Goal: Task Accomplishment & Management: Manage account settings

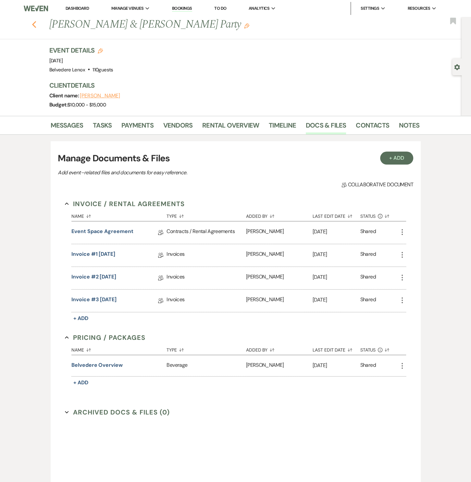
click at [37, 24] on icon "Previous" at bounding box center [34, 25] width 5 height 8
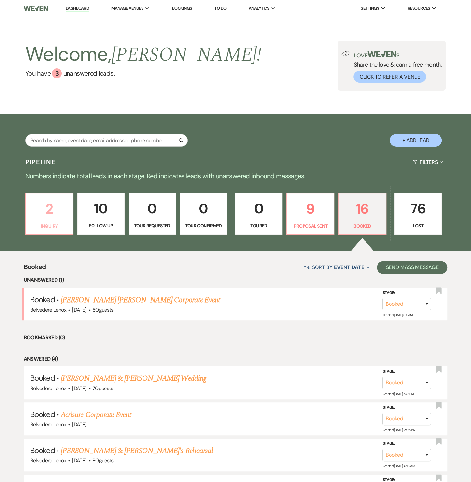
click at [44, 206] on p "2" at bounding box center [49, 209] width 39 height 22
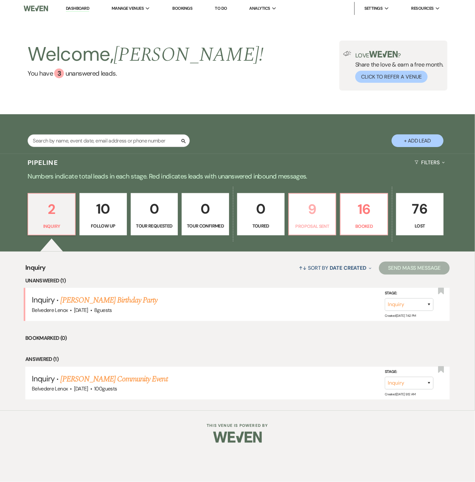
click at [311, 206] on p "9" at bounding box center [312, 209] width 39 height 22
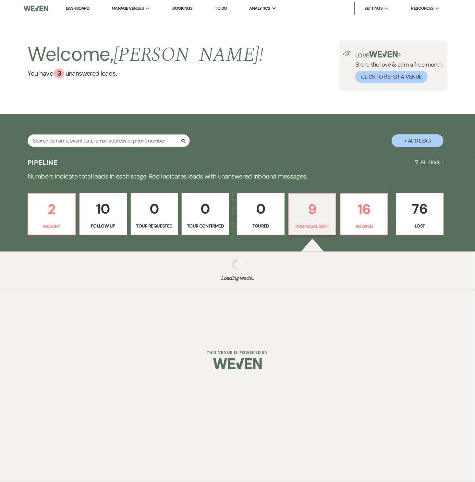
select select "6"
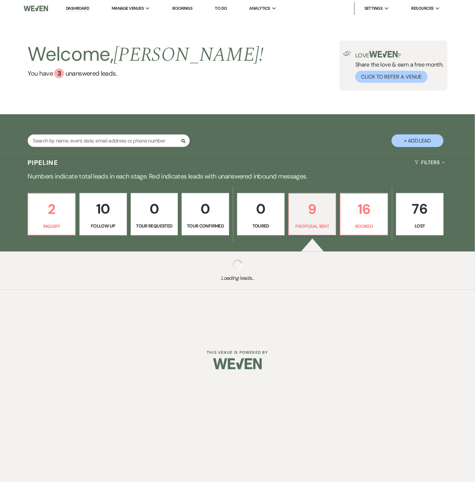
select select "6"
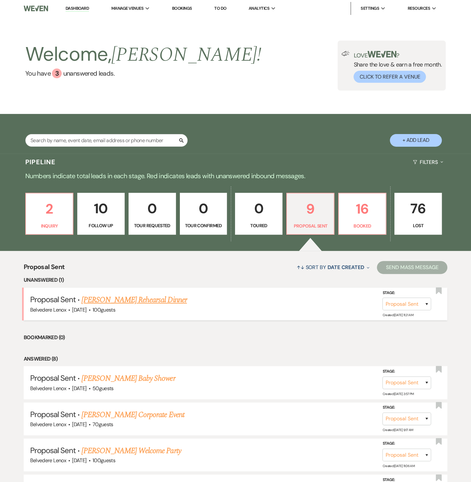
click at [148, 300] on link "[PERSON_NAME] Rehearsal Dinner" at bounding box center [133, 300] width 105 height 12
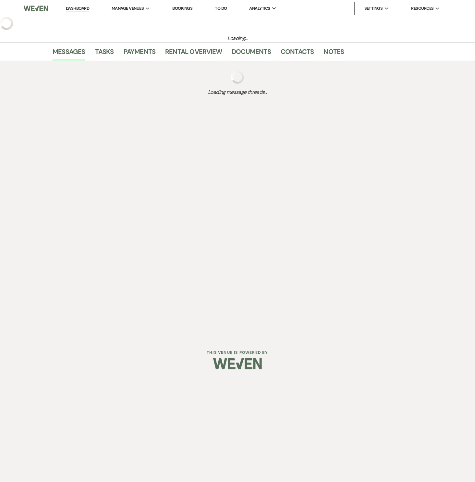
select select "6"
select select "5"
select select "11"
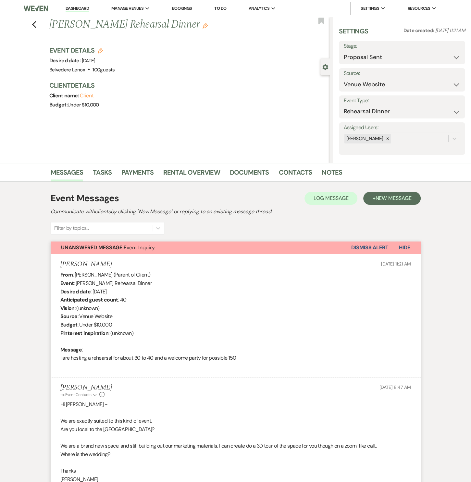
click at [203, 174] on link "Rental Overview" at bounding box center [191, 174] width 57 height 14
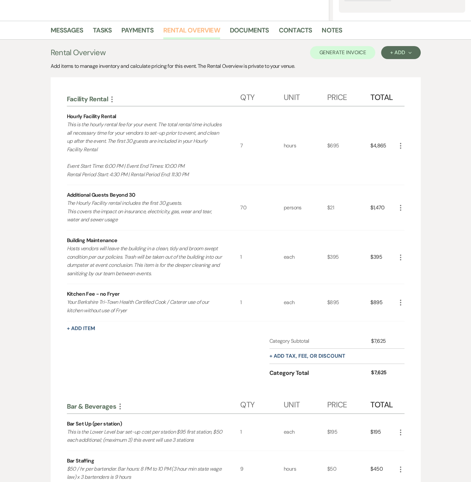
scroll to position [149, 0]
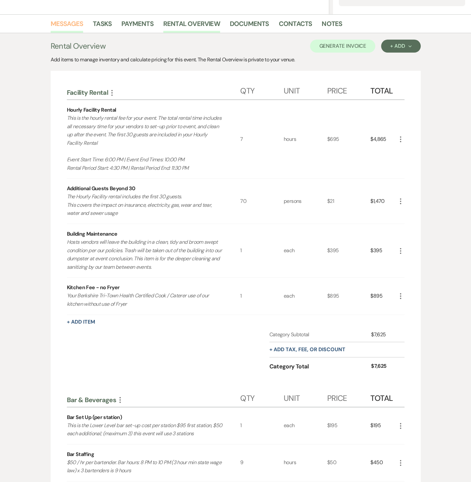
click at [78, 20] on link "Messages" at bounding box center [67, 26] width 33 height 14
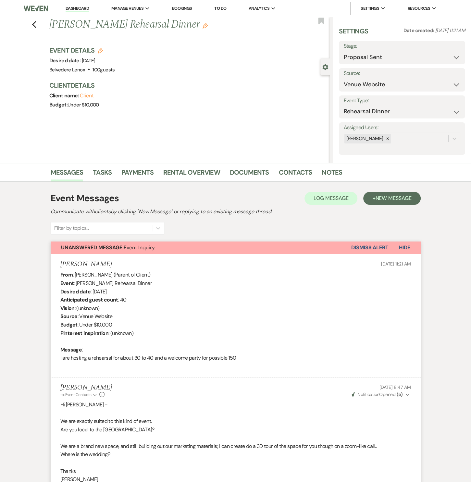
click at [36, 27] on use "button" at bounding box center [34, 24] width 4 height 7
select select "6"
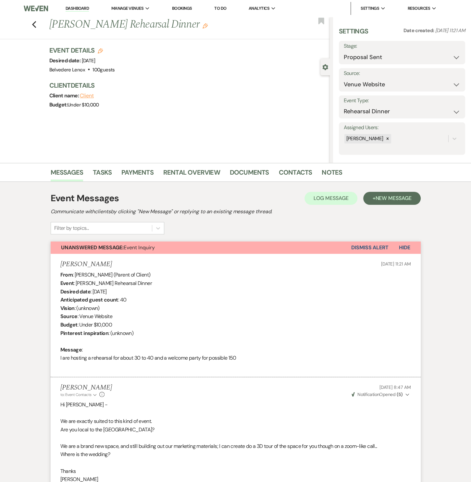
select select "6"
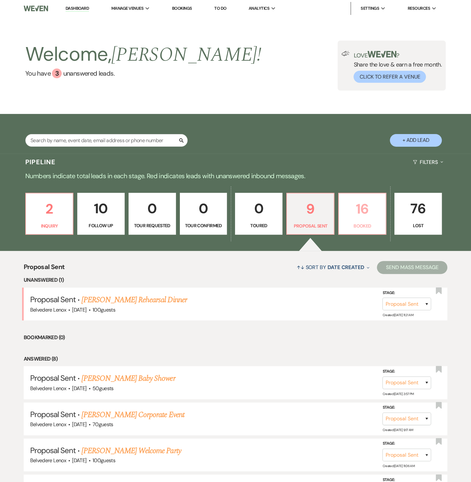
click at [353, 204] on p "16" at bounding box center [362, 209] width 39 height 22
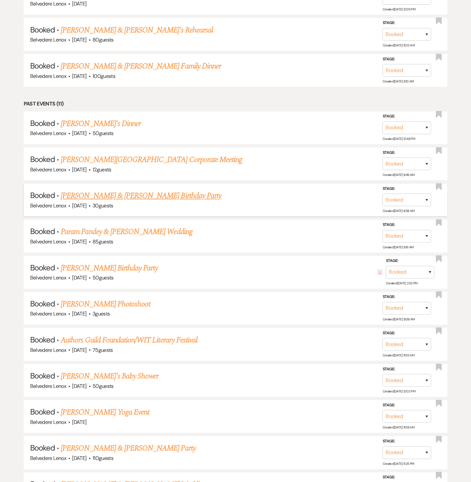
scroll to position [490, 0]
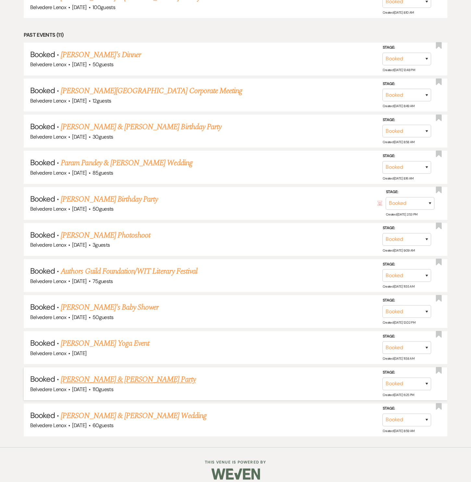
click at [100, 374] on link "[PERSON_NAME] & [PERSON_NAME] Party" at bounding box center [128, 380] width 135 height 12
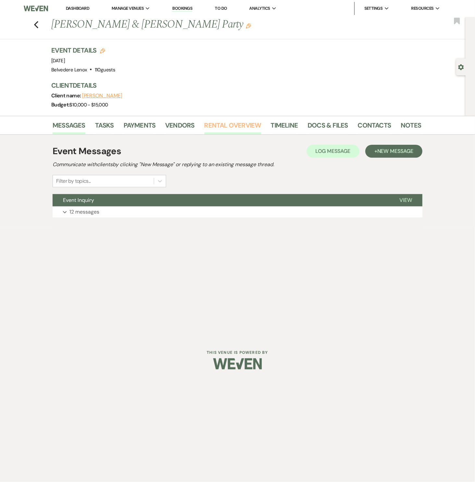
click at [232, 122] on link "Rental Overview" at bounding box center [233, 127] width 57 height 14
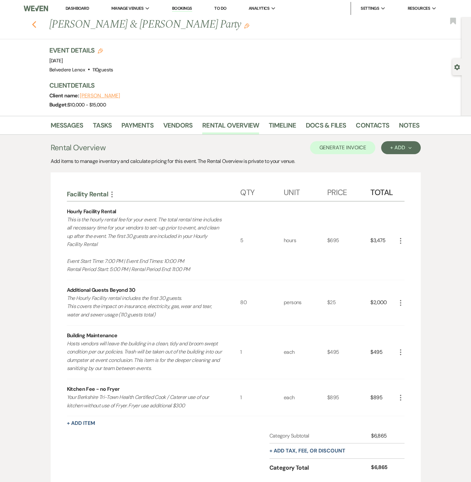
click at [37, 25] on icon "Previous" at bounding box center [34, 25] width 5 height 8
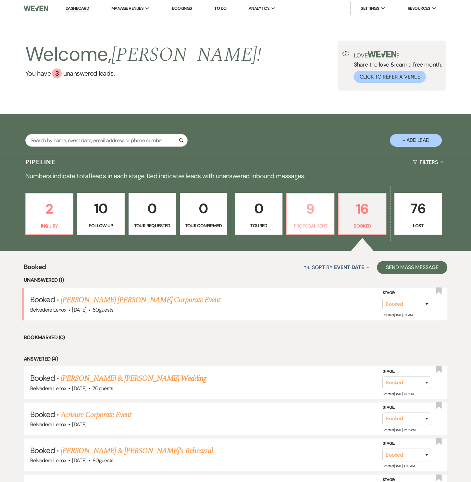
click at [328, 216] on p "9" at bounding box center [310, 209] width 39 height 22
select select "6"
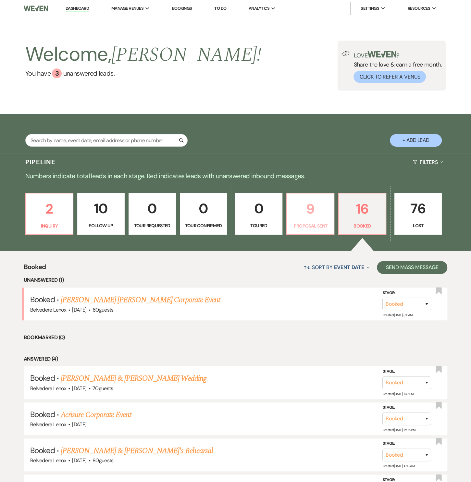
select select "6"
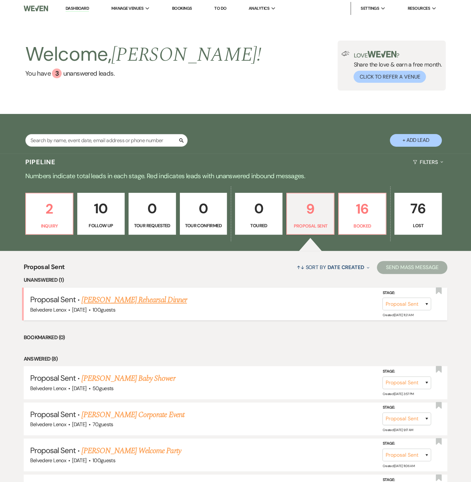
click at [187, 300] on link "[PERSON_NAME] Rehearsal Dinner" at bounding box center [133, 300] width 105 height 12
select select "6"
select select "5"
select select "11"
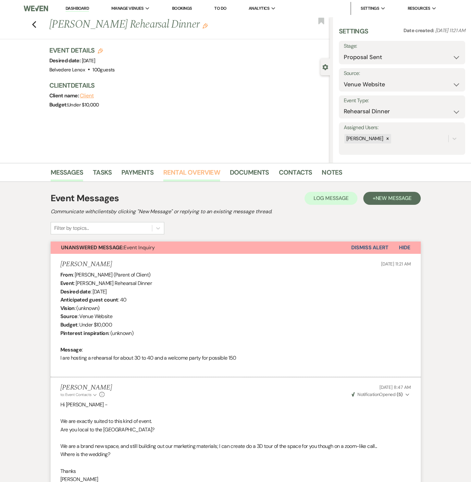
click at [214, 176] on link "Rental Overview" at bounding box center [191, 174] width 57 height 14
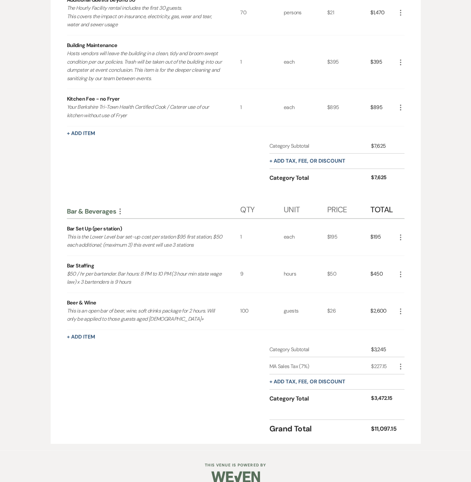
scroll to position [345, 0]
